Goal: Task Accomplishment & Management: Manage account settings

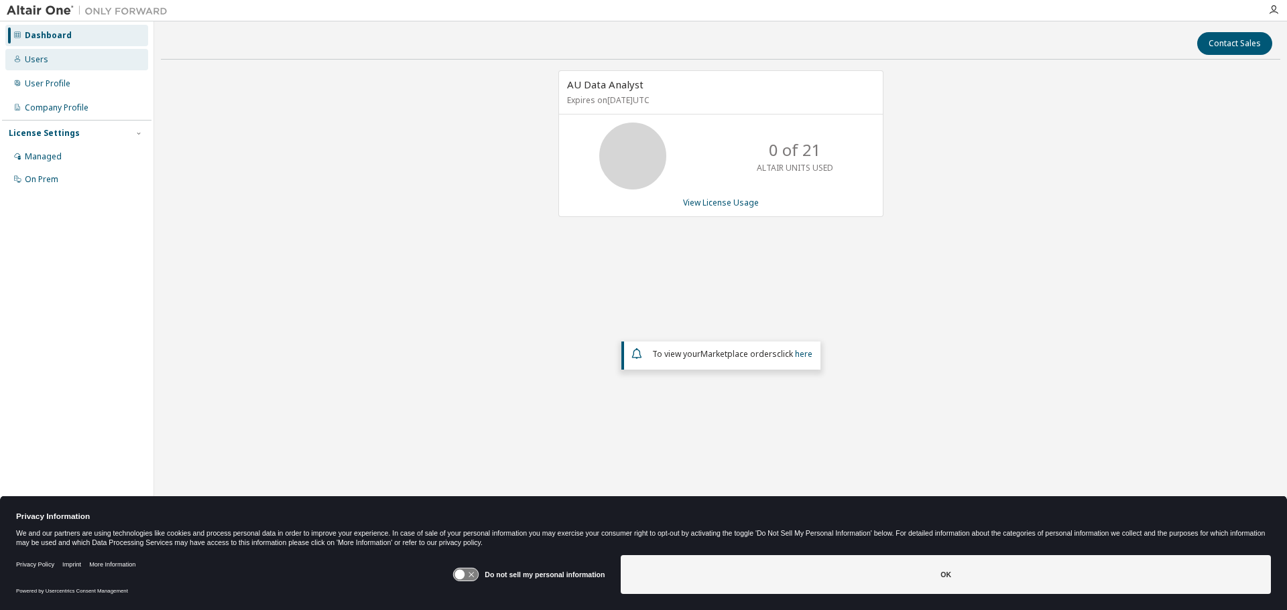
click at [40, 62] on div "Users" at bounding box center [36, 59] width 23 height 11
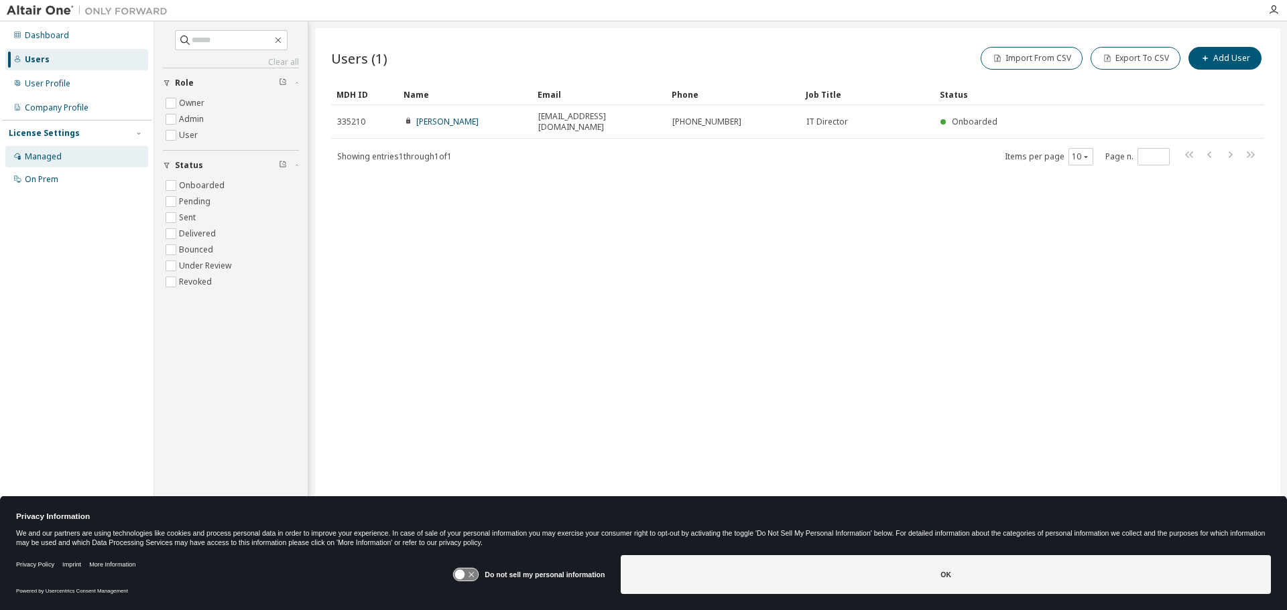
click at [29, 155] on div "Managed" at bounding box center [43, 156] width 37 height 11
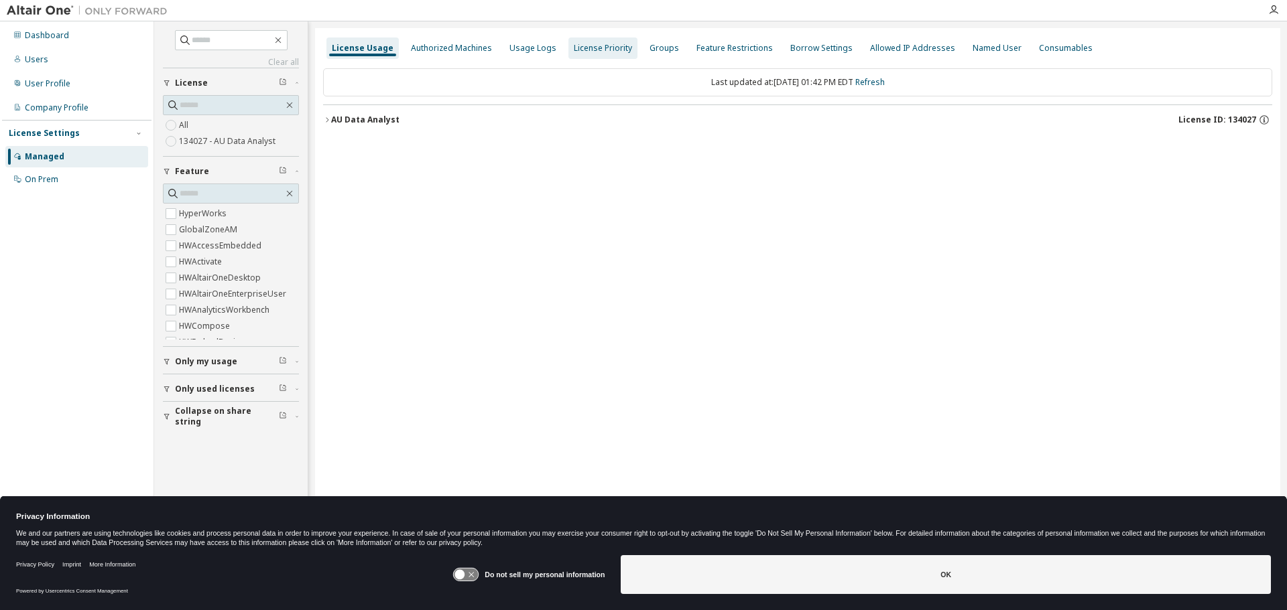
click at [458, 54] on div "Authorized Machines" at bounding box center [451, 48] width 92 height 21
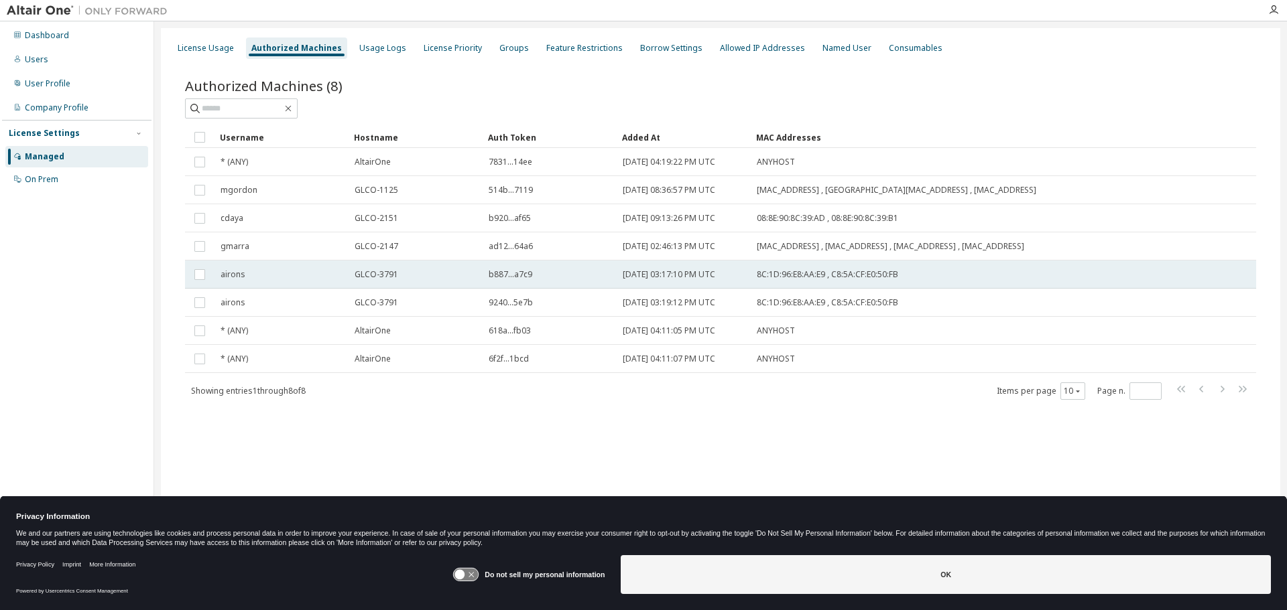
click at [258, 277] on div "airons" at bounding box center [281, 274] width 122 height 11
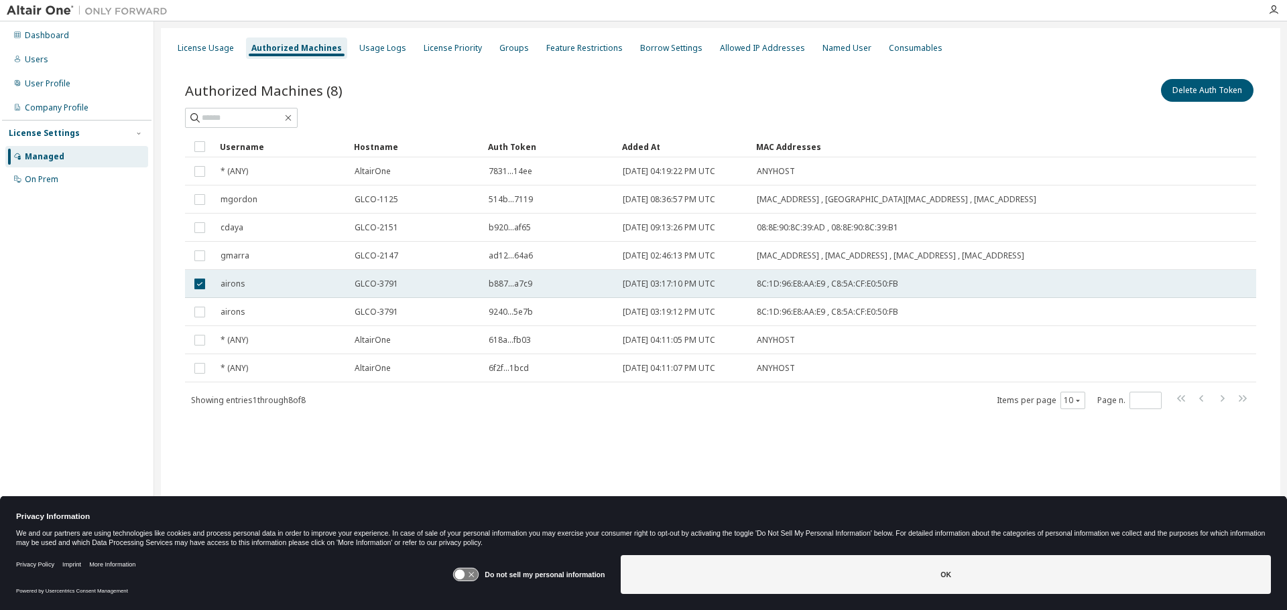
click at [273, 290] on td "airons" at bounding box center [281, 284] width 134 height 28
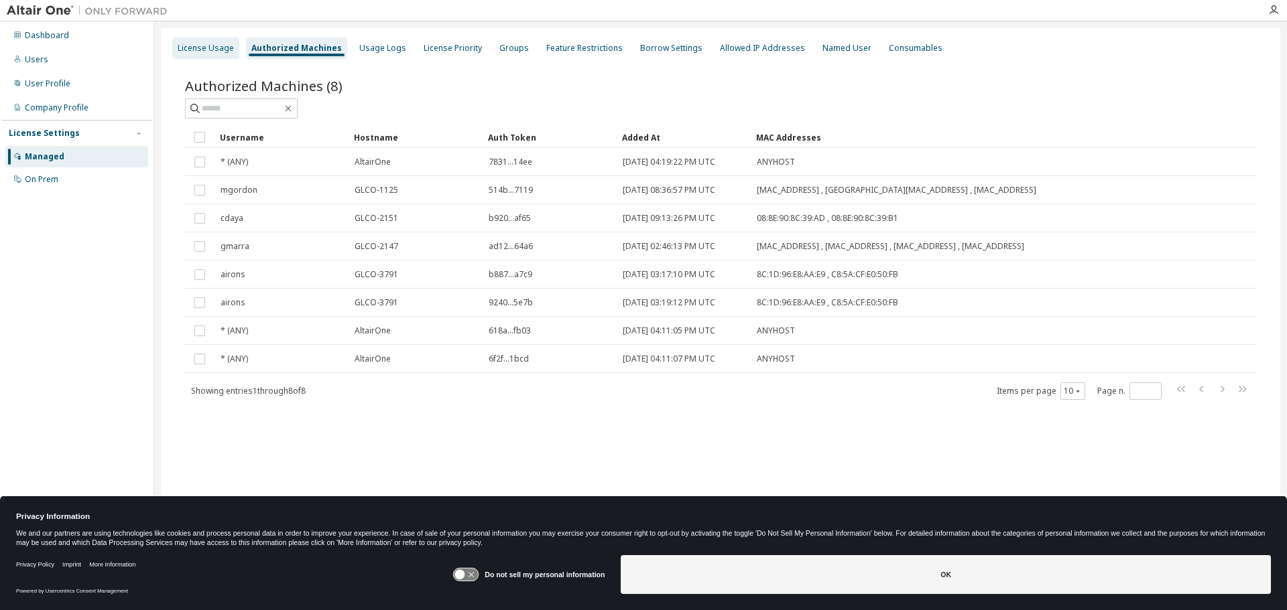
click at [189, 51] on div "License Usage" at bounding box center [206, 48] width 56 height 11
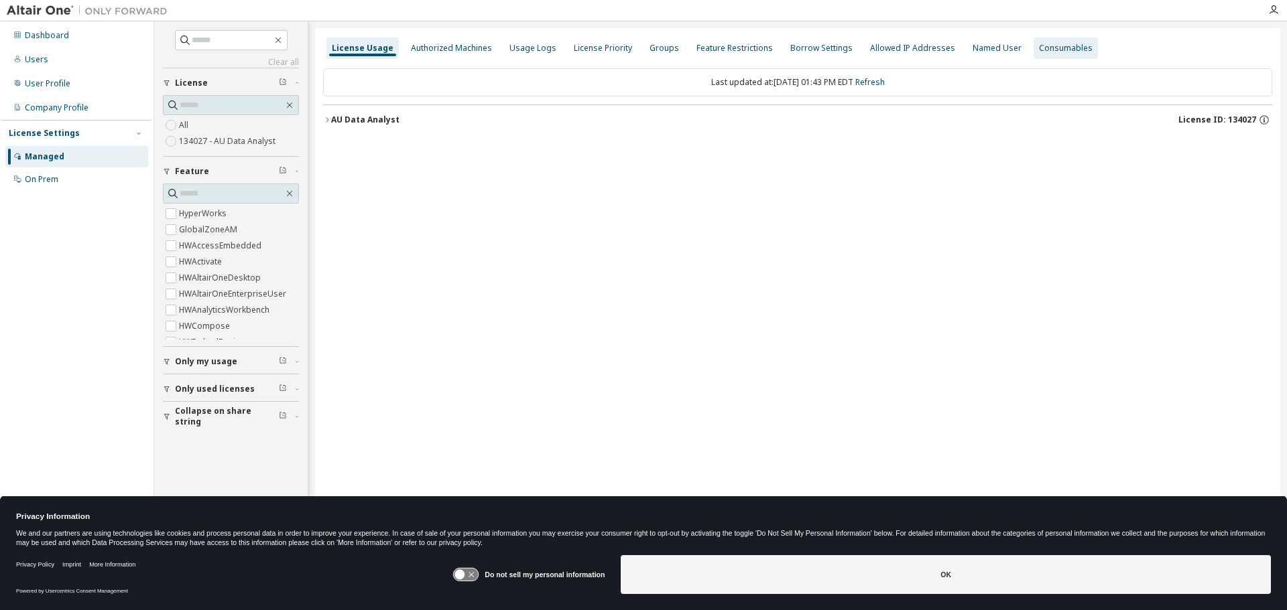
click at [1043, 56] on div "Consumables" at bounding box center [1065, 48] width 64 height 21
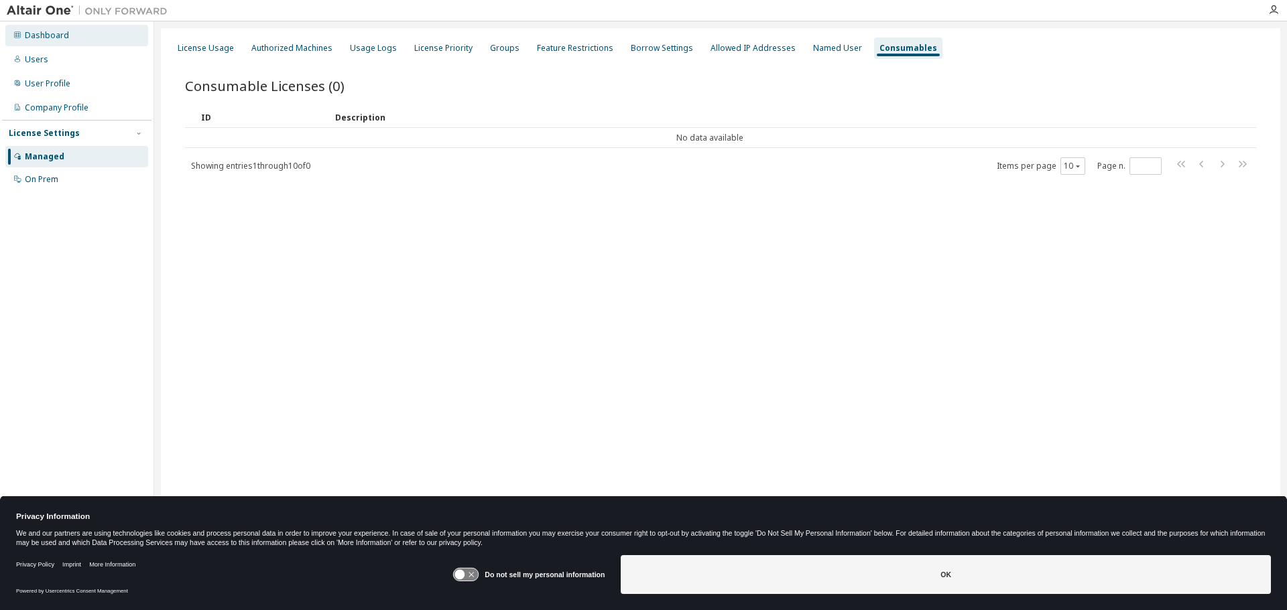
click at [44, 40] on div "Dashboard" at bounding box center [47, 35] width 44 height 11
